Goal: Communication & Community: Answer question/provide support

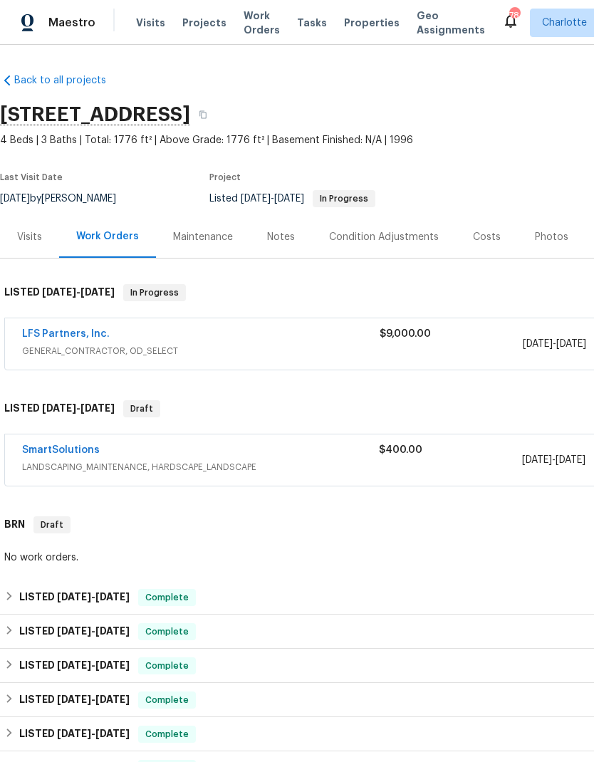
click at [69, 454] on link "SmartSolutions" at bounding box center [61, 450] width 78 height 10
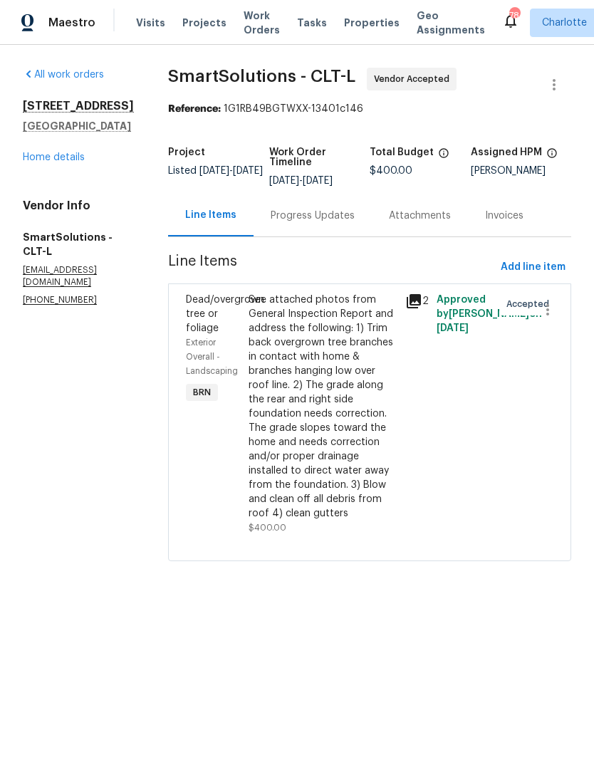
click at [320, 214] on div "Progress Updates" at bounding box center [313, 216] width 84 height 14
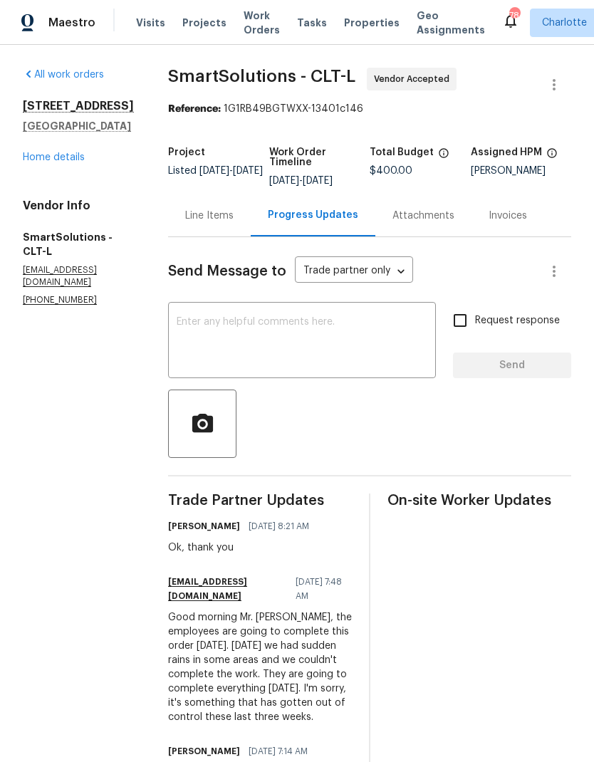
click at [352, 340] on textarea at bounding box center [302, 342] width 251 height 50
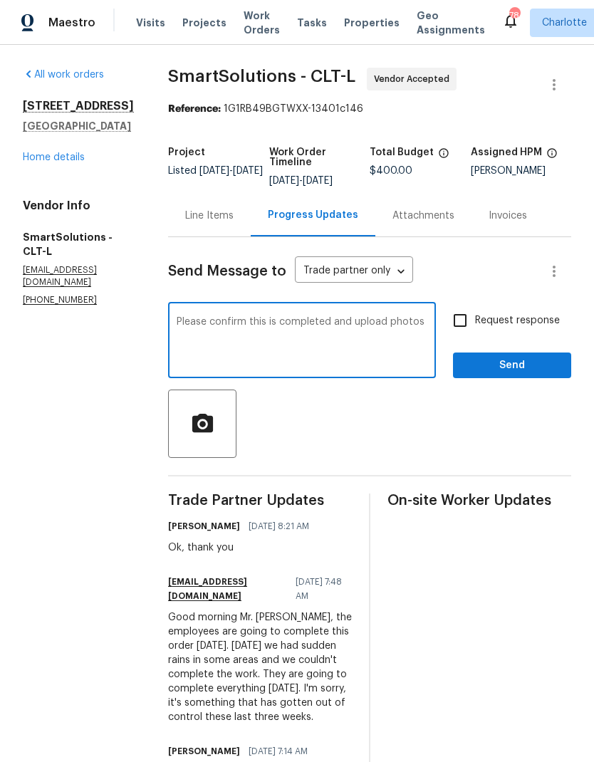
type textarea "Please confirm this is completed and upload photos"
click at [469, 310] on input "Request response" at bounding box center [460, 320] width 30 height 30
checkbox input "true"
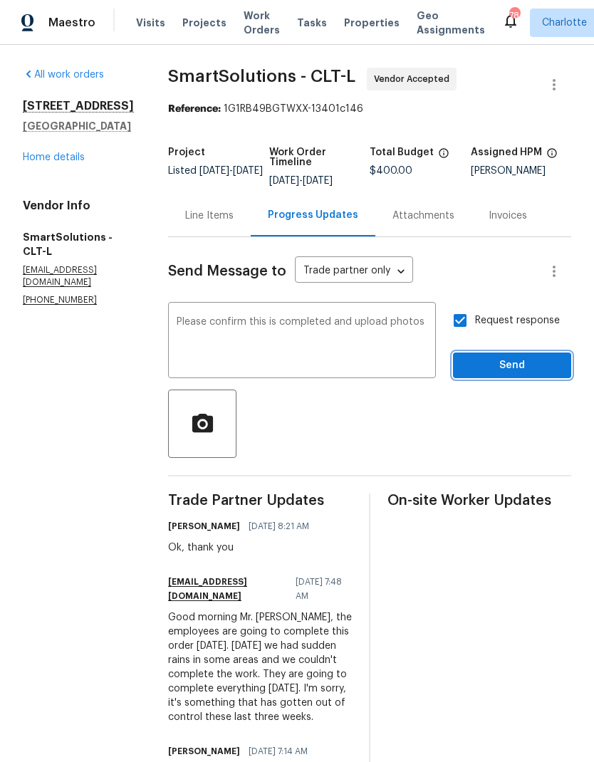
click at [496, 377] on button "Send" at bounding box center [512, 365] width 118 height 26
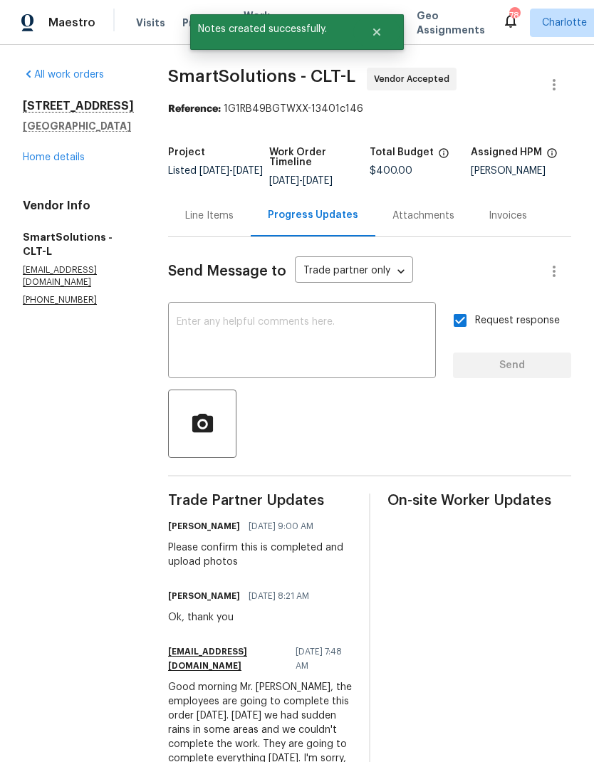
click at [51, 162] on link "Home details" at bounding box center [54, 157] width 62 height 10
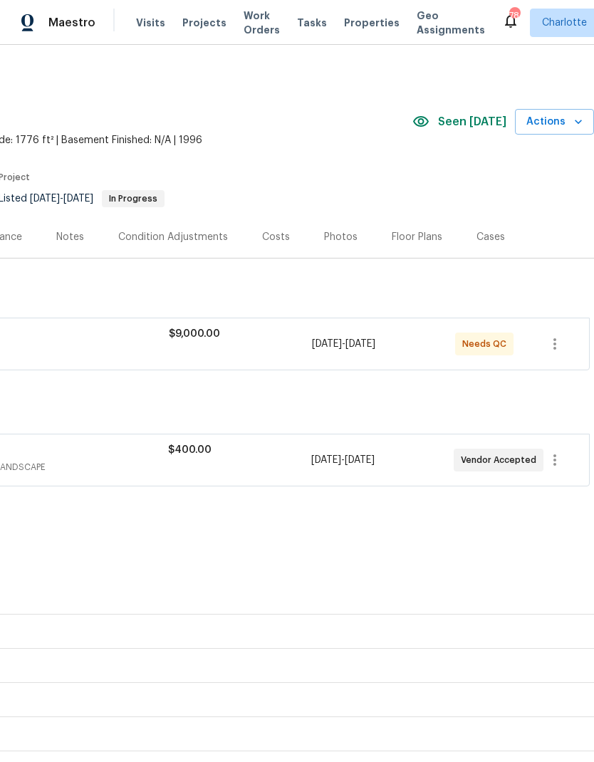
scroll to position [0, 211]
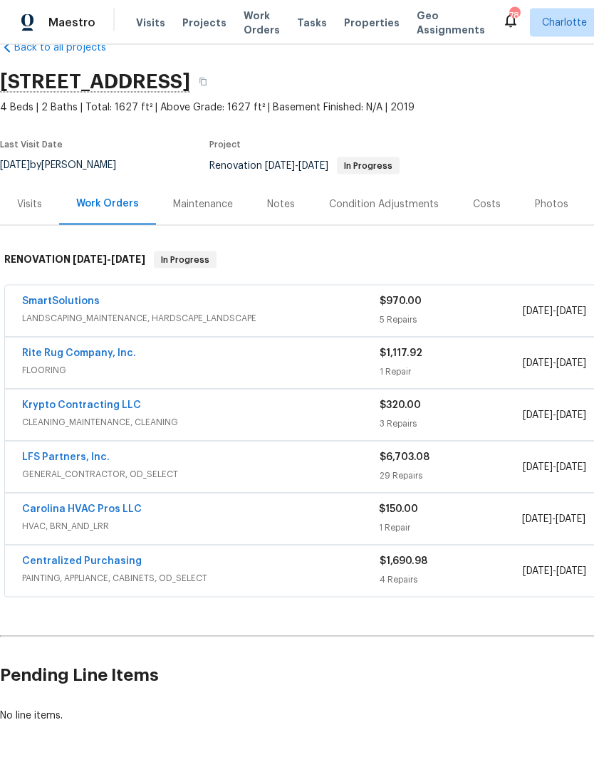
click at [72, 318] on span "LANDSCAPING_MAINTENANCE, HARDSCAPE_LANDSCAPE" at bounding box center [200, 318] width 357 height 14
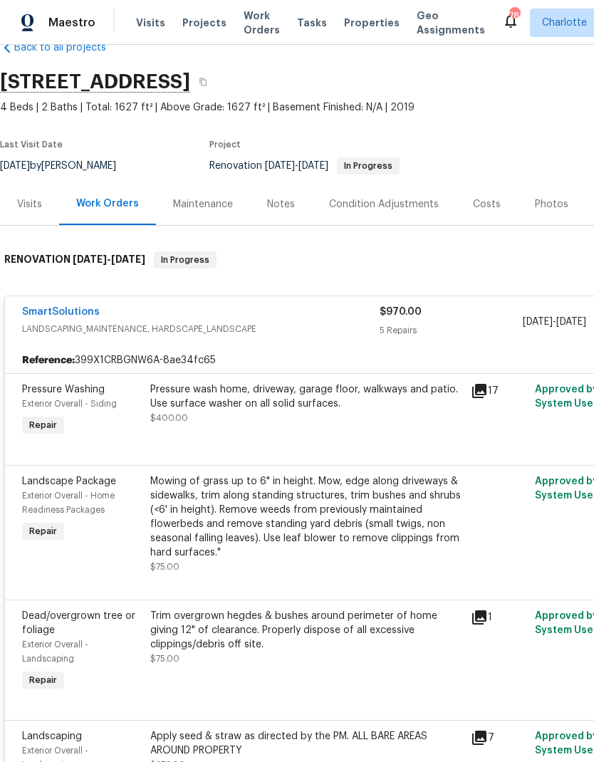
click at [89, 308] on link "SmartSolutions" at bounding box center [61, 312] width 78 height 10
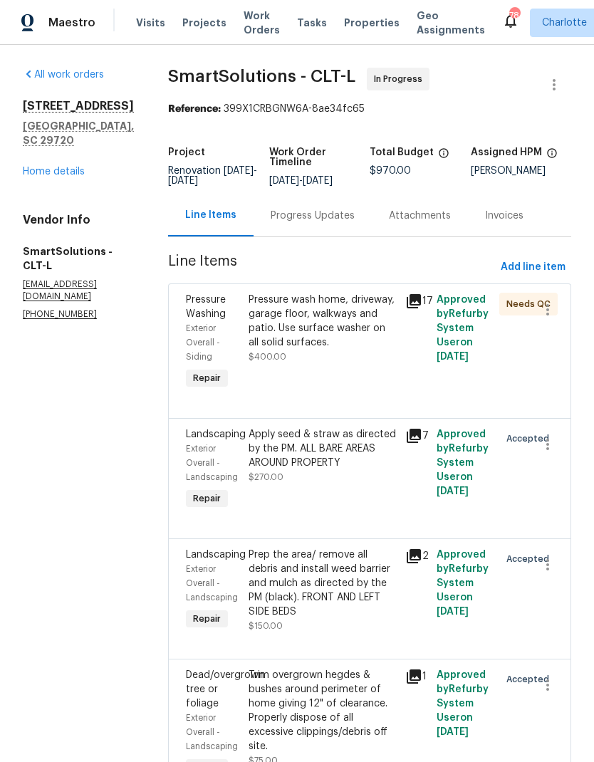
click at [313, 234] on div "Progress Updates" at bounding box center [312, 215] width 118 height 42
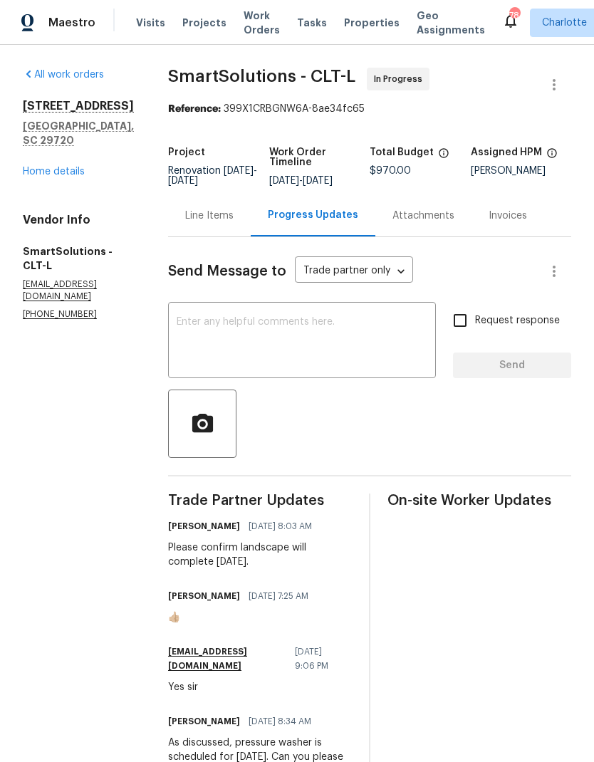
click at [59, 170] on div "All work orders [STREET_ADDRESS][PERSON_NAME] Home details Vendor Info SmartSol…" at bounding box center [78, 194] width 111 height 253
click at [69, 167] on link "Home details" at bounding box center [54, 172] width 62 height 10
